Goal: Communication & Community: Share content

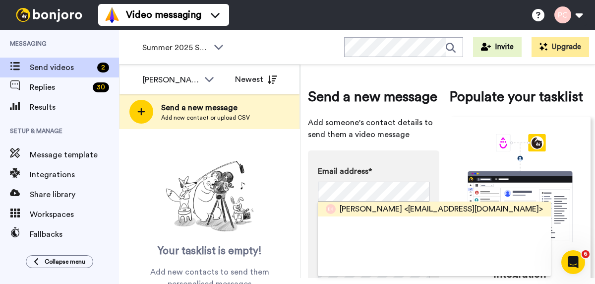
click at [345, 211] on span "[PERSON_NAME]" at bounding box center [371, 209] width 62 height 12
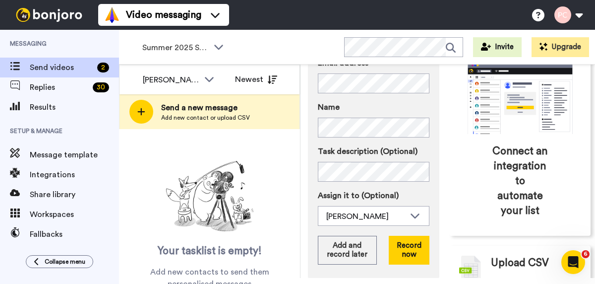
scroll to position [114, 0]
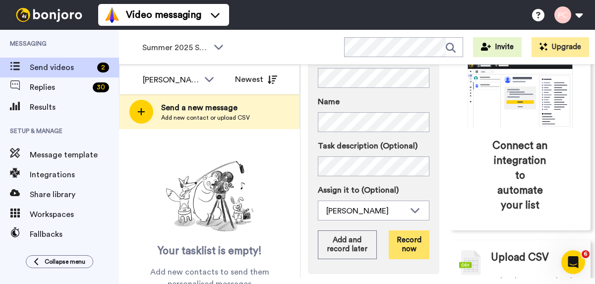
click at [412, 242] on button "Record now" at bounding box center [409, 244] width 41 height 29
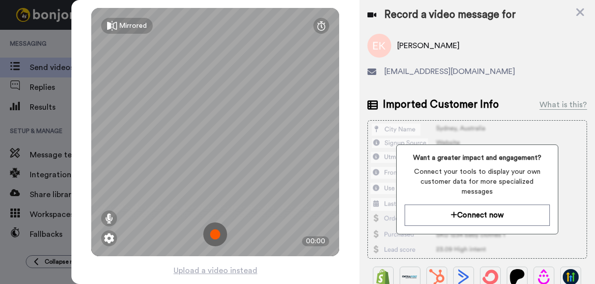
click at [216, 235] on img at bounding box center [215, 234] width 24 height 24
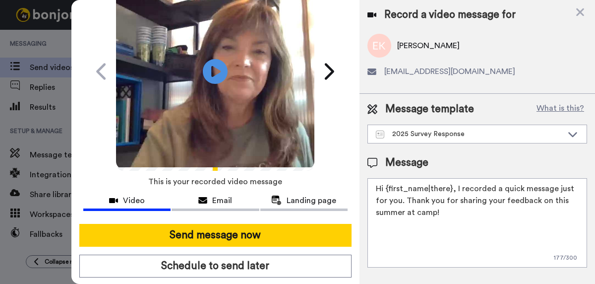
scroll to position [61, 0]
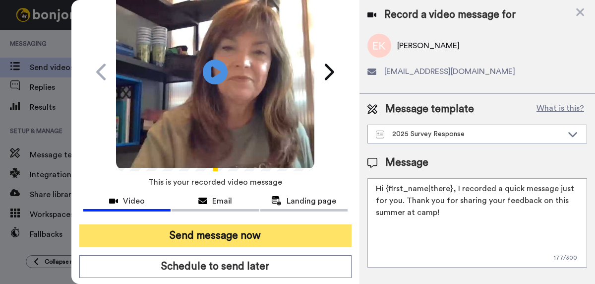
click at [216, 234] on button "Send message now" at bounding box center [215, 235] width 272 height 23
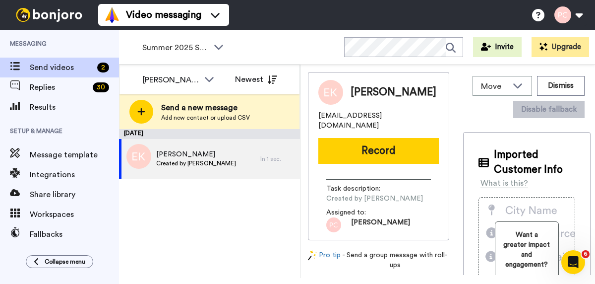
scroll to position [0, 0]
